Goal: Task Accomplishment & Management: Complete application form

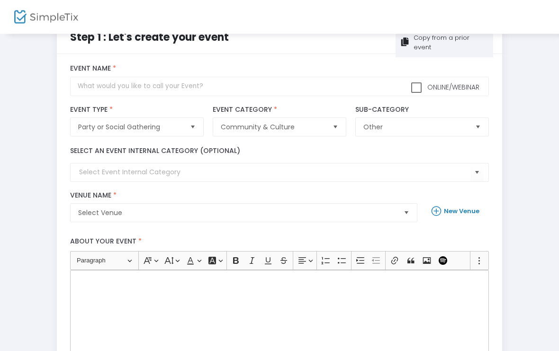
scroll to position [24, 0]
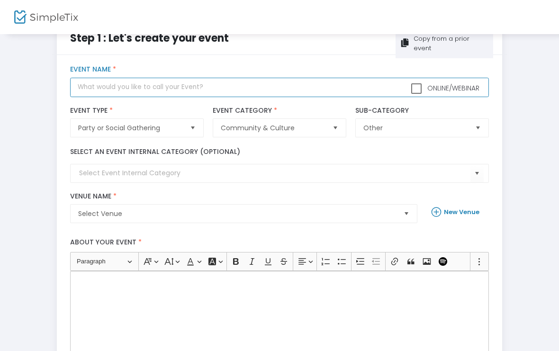
click at [305, 85] on input "text" at bounding box center [279, 87] width 418 height 19
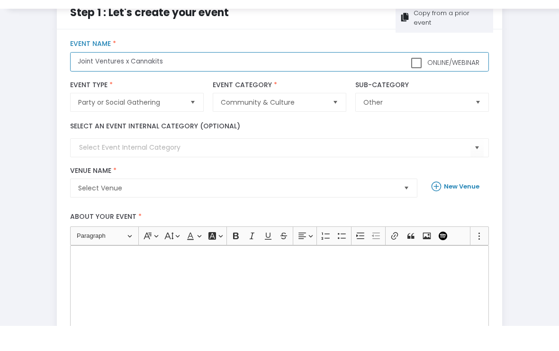
scroll to position [28, 0]
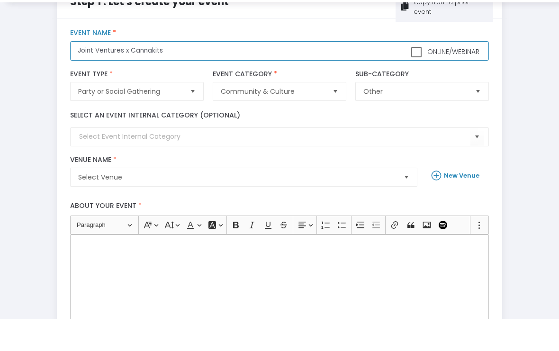
type input "Joint Ventures x Cannakits"
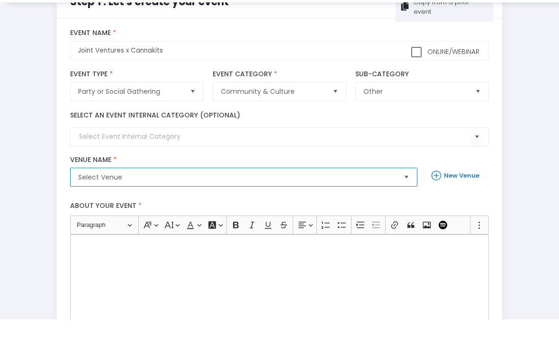
click at [282, 204] on span "Select Venue" at bounding box center [237, 208] width 318 height 9
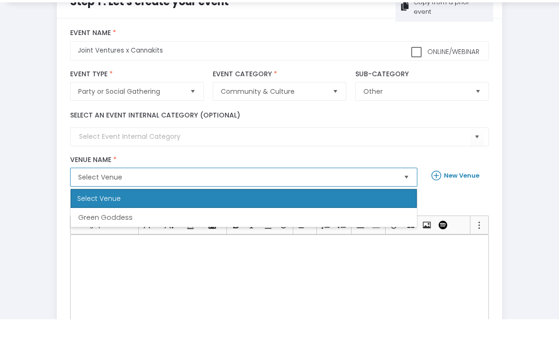
scroll to position [61, 0]
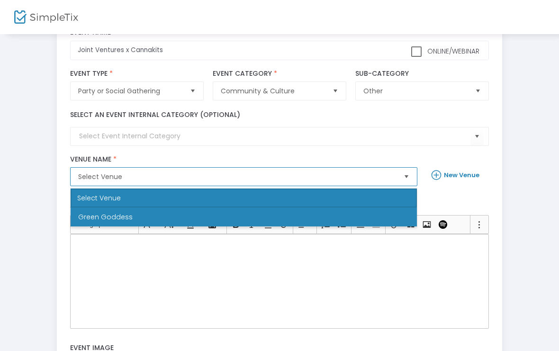
click at [253, 214] on li "Green Goddess" at bounding box center [244, 216] width 346 height 19
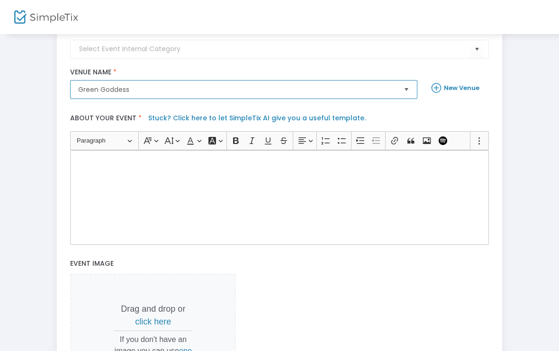
scroll to position [148, 0]
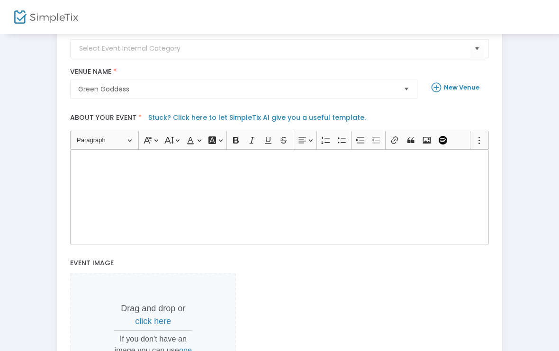
click at [339, 120] on link "Stuck? Click here to let SimpleTix AI give you a useful template." at bounding box center [256, 117] width 217 height 9
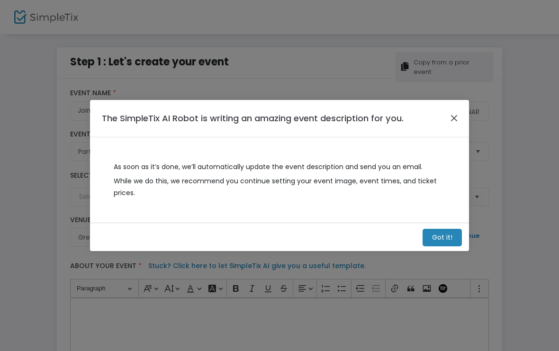
click at [451, 120] on button "Close" at bounding box center [454, 118] width 12 height 12
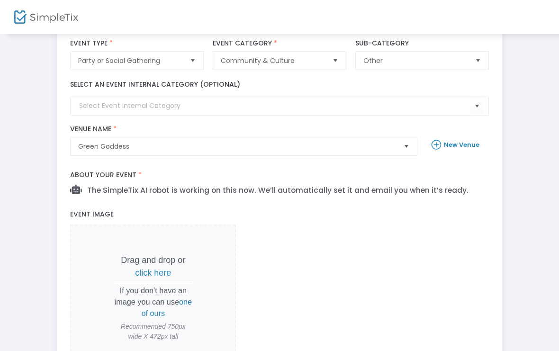
scroll to position [87, 0]
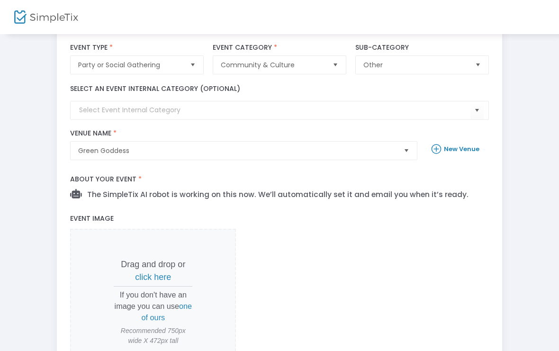
click at [225, 197] on span "The SimpleTix AI robot is working on this now. We’ll automatically set it and e…" at bounding box center [274, 194] width 387 height 10
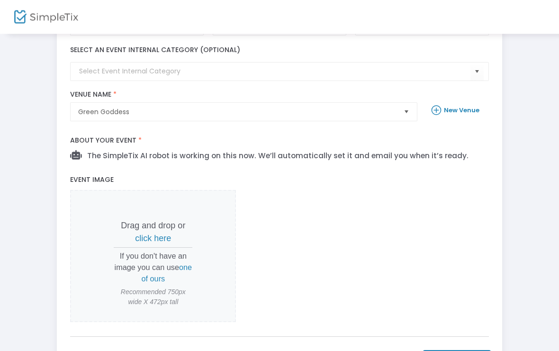
scroll to position [128, 0]
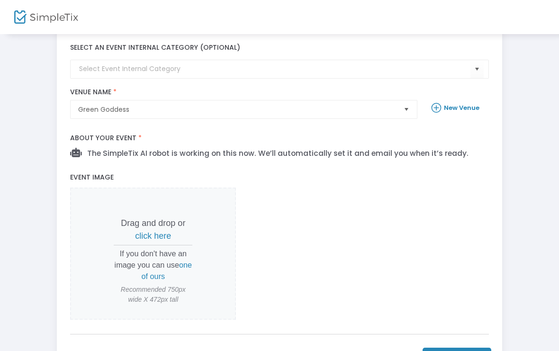
click at [160, 231] on span "click here" at bounding box center [153, 235] width 36 height 9
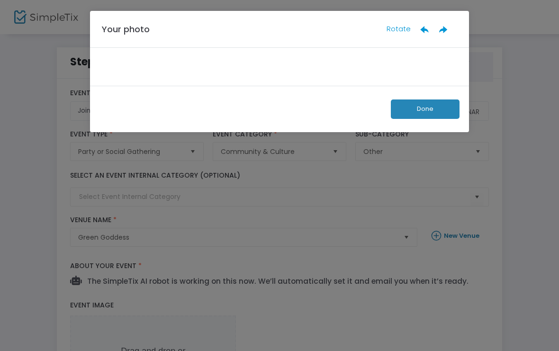
scroll to position [0, 0]
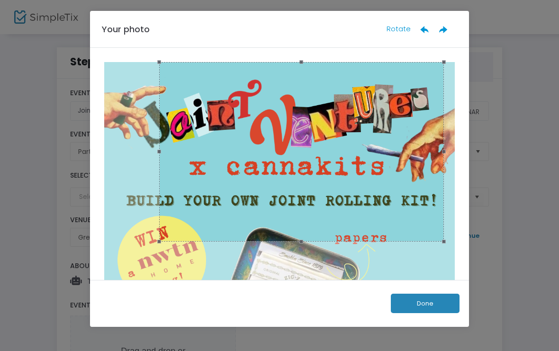
click at [397, 32] on span "Rotate" at bounding box center [398, 29] width 24 height 10
click at [394, 26] on span "Rotate" at bounding box center [398, 29] width 24 height 10
click at [401, 29] on span "Rotate" at bounding box center [398, 29] width 24 height 10
click at [400, 33] on span "Rotate" at bounding box center [398, 29] width 24 height 10
click at [518, 49] on ngb-modal-window "Your photo Rotate Done" at bounding box center [279, 175] width 559 height 351
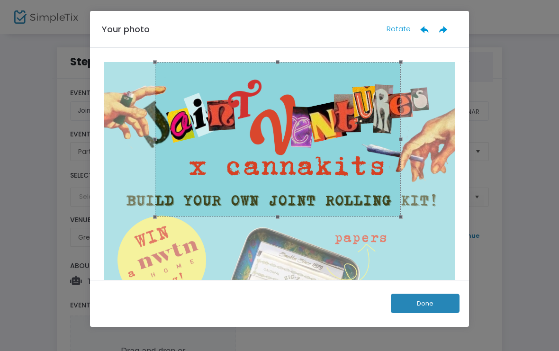
click at [434, 311] on button "Done" at bounding box center [425, 303] width 69 height 19
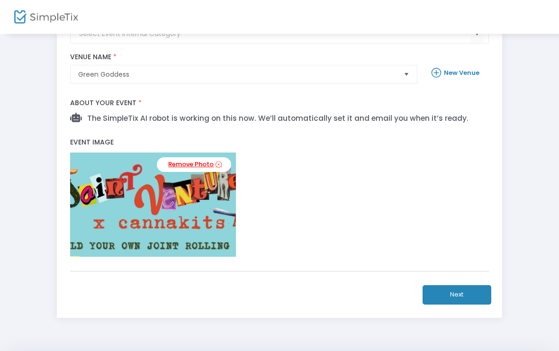
scroll to position [163, 0]
click at [215, 164] on icon at bounding box center [218, 164] width 6 height 9
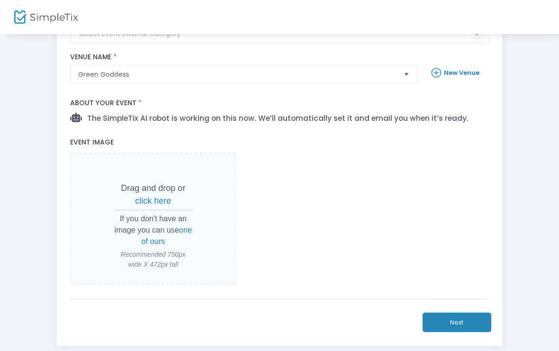
click at [159, 205] on span "click here" at bounding box center [153, 200] width 36 height 9
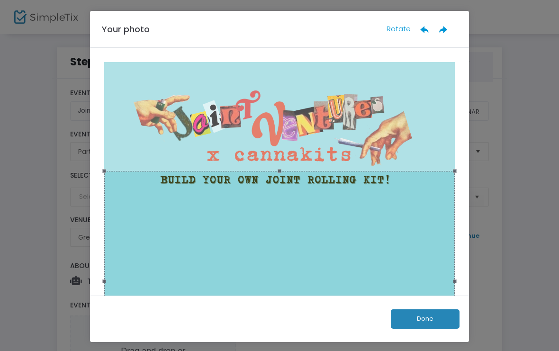
scroll to position [0, 0]
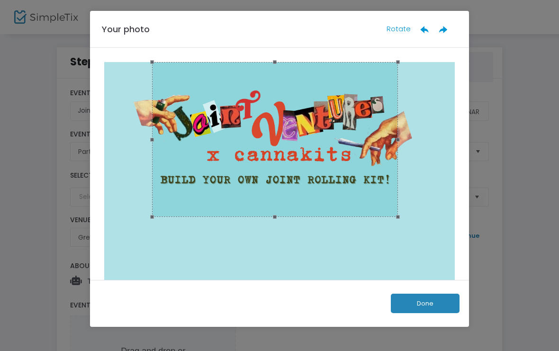
click at [436, 302] on button "Done" at bounding box center [425, 303] width 69 height 19
